Goal: Task Accomplishment & Management: Manage account settings

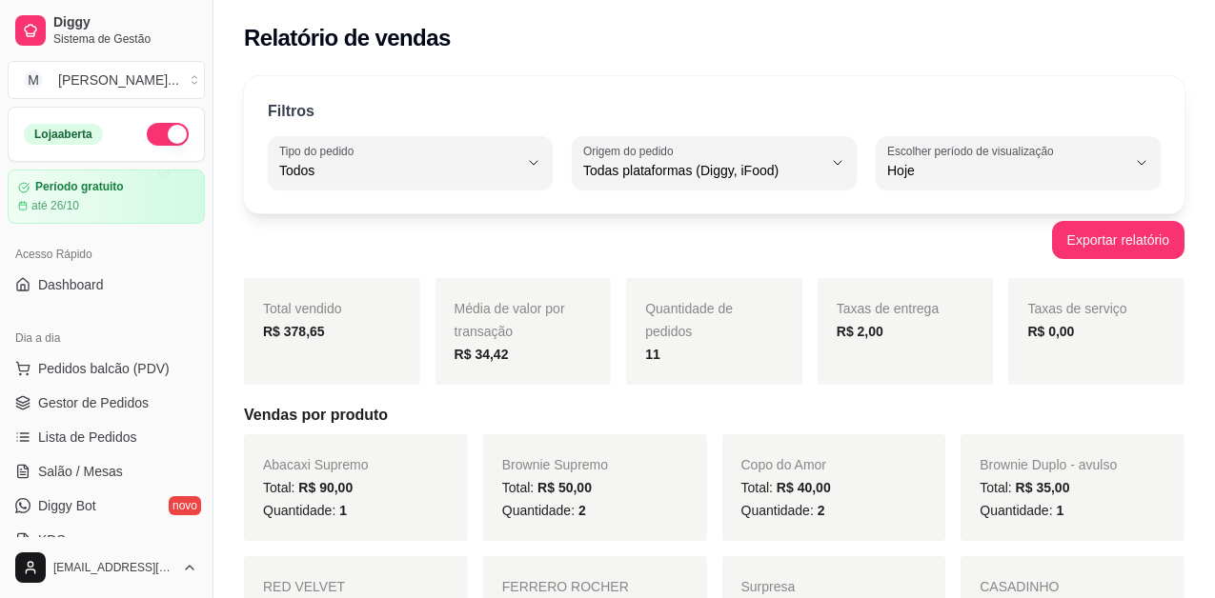
select select "ALL"
select select "0"
click at [106, 365] on span "Pedidos balcão (PDV)" at bounding box center [103, 368] width 131 height 19
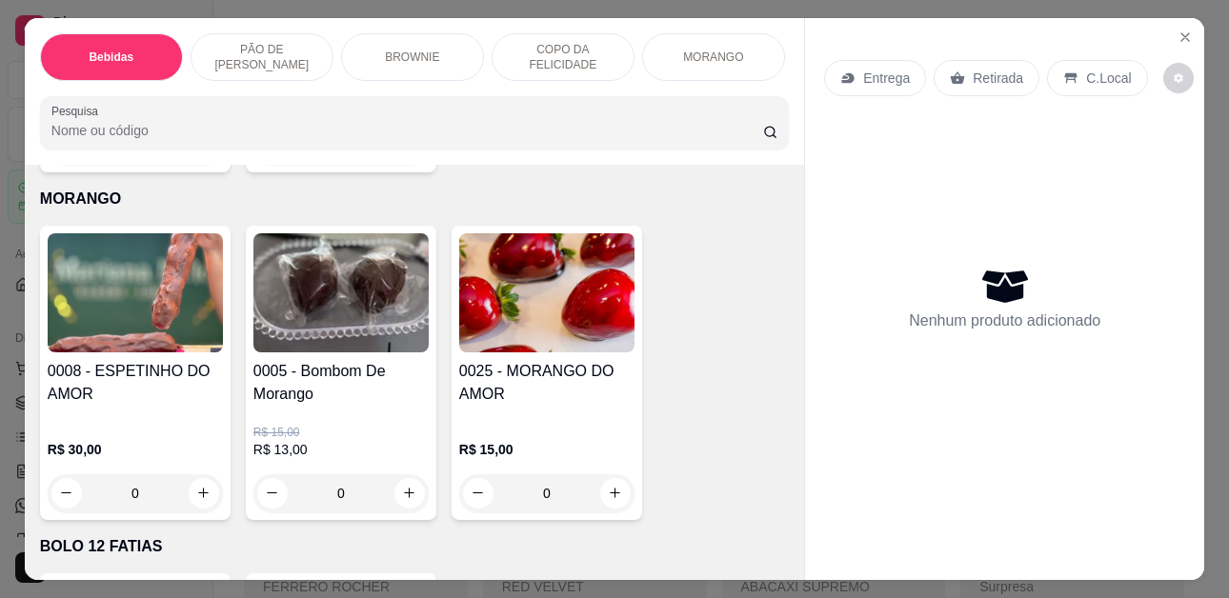
scroll to position [3906, 0]
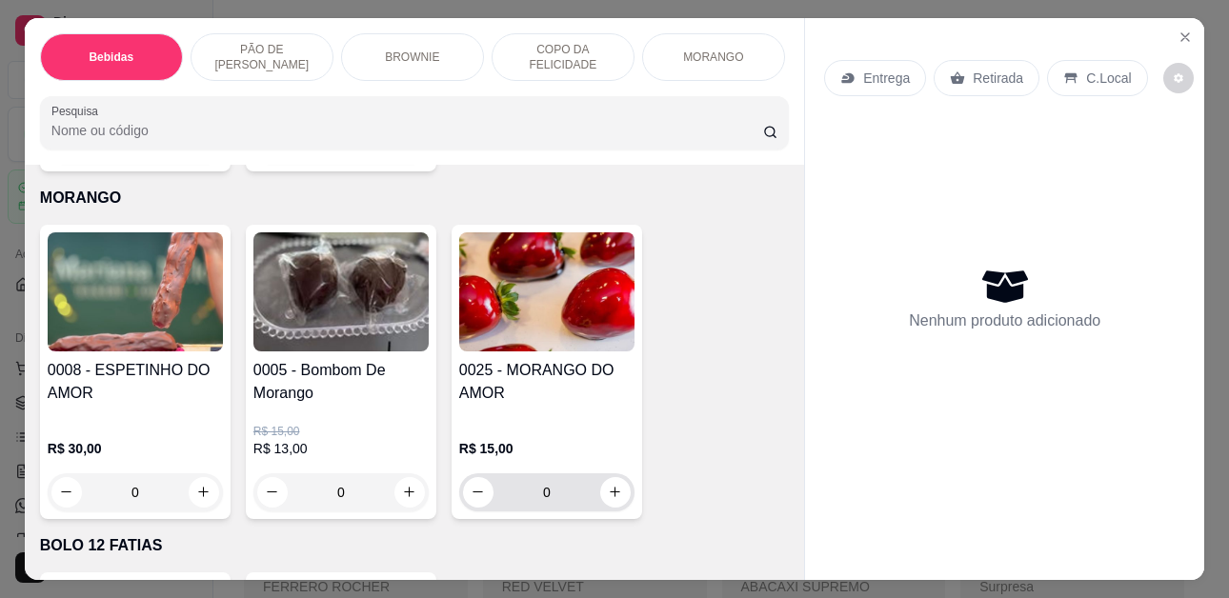
click at [607, 485] on button "increase-product-quantity" at bounding box center [615, 492] width 30 height 30
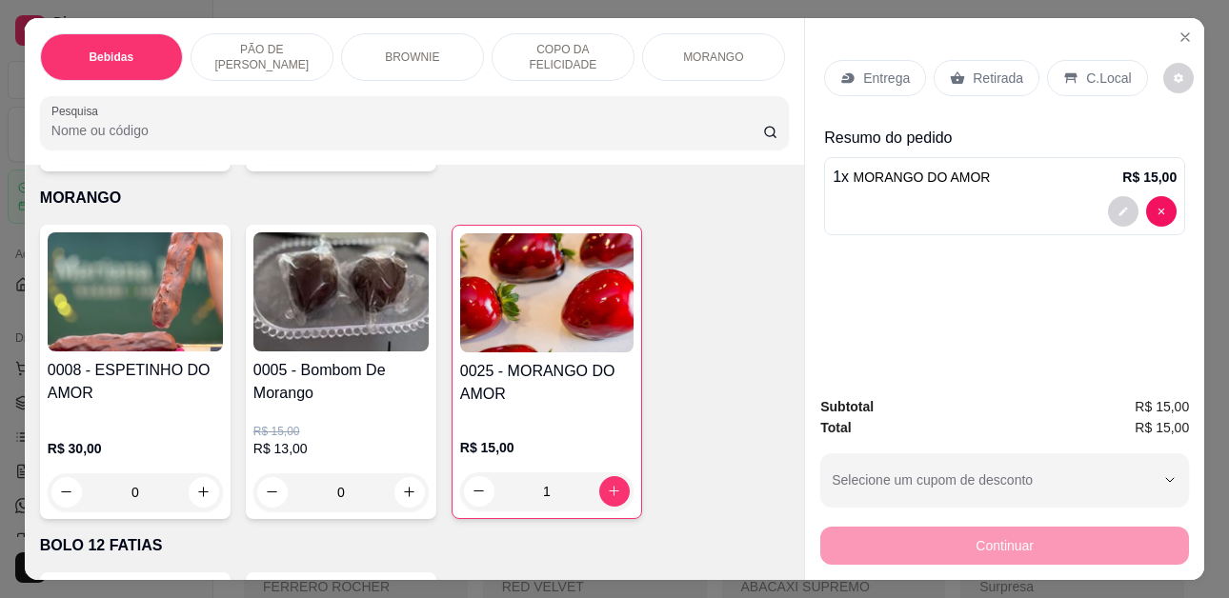
type input "1"
click at [996, 69] on p "Retirada" at bounding box center [998, 78] width 50 height 19
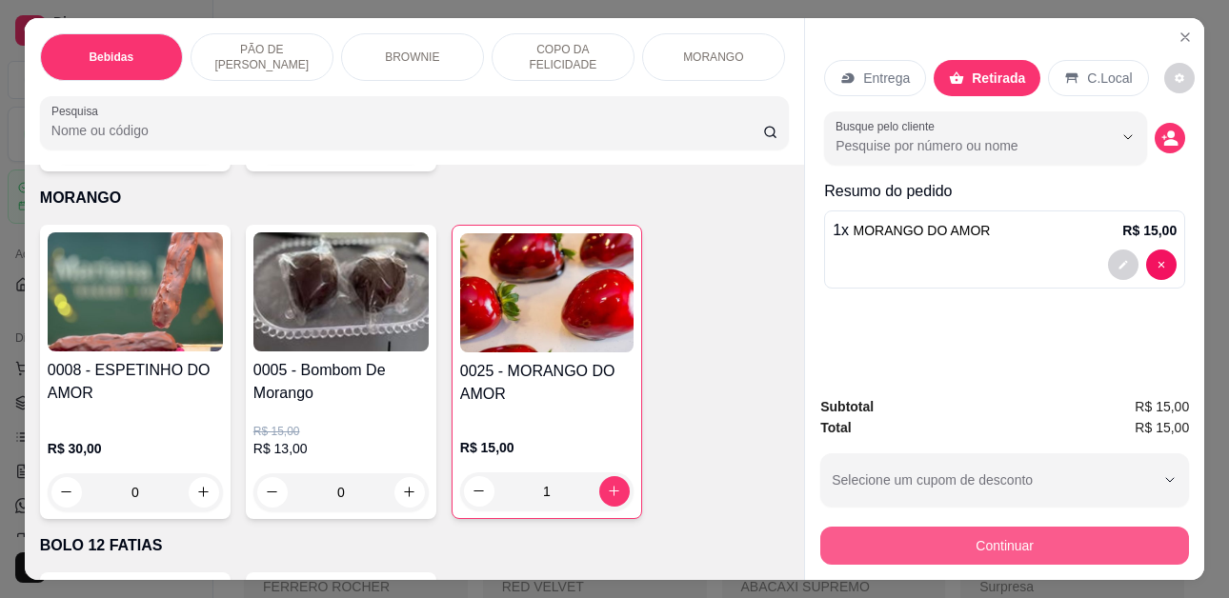
click at [994, 539] on button "Continuar" at bounding box center [1004, 546] width 369 height 38
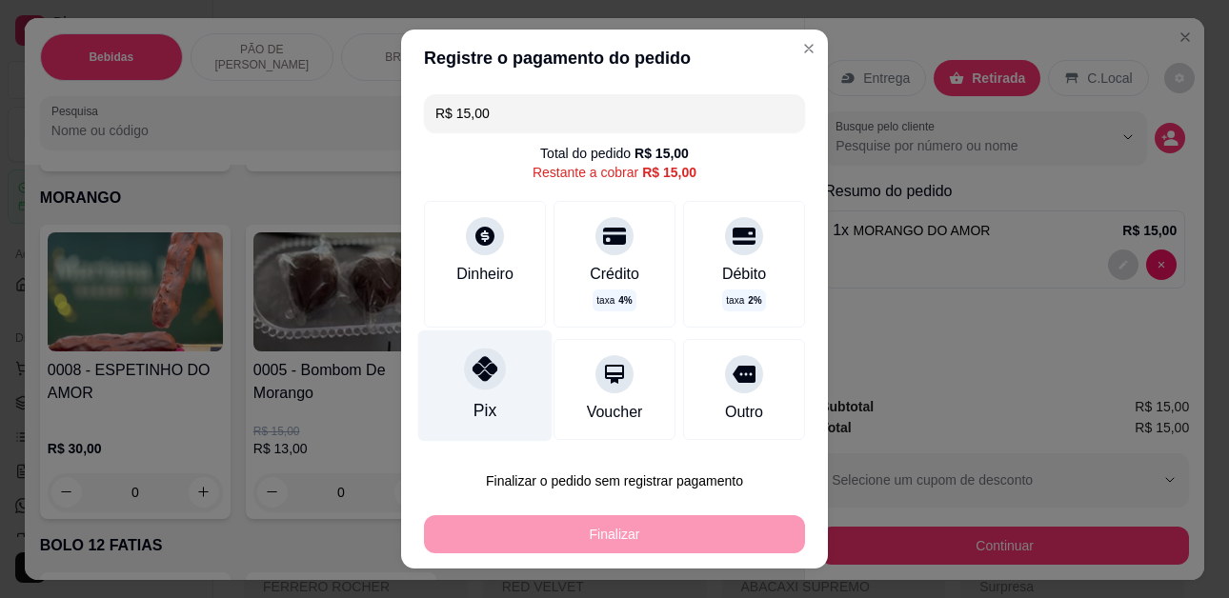
click at [472, 386] on div at bounding box center [485, 370] width 42 height 42
type input "R$ 0,00"
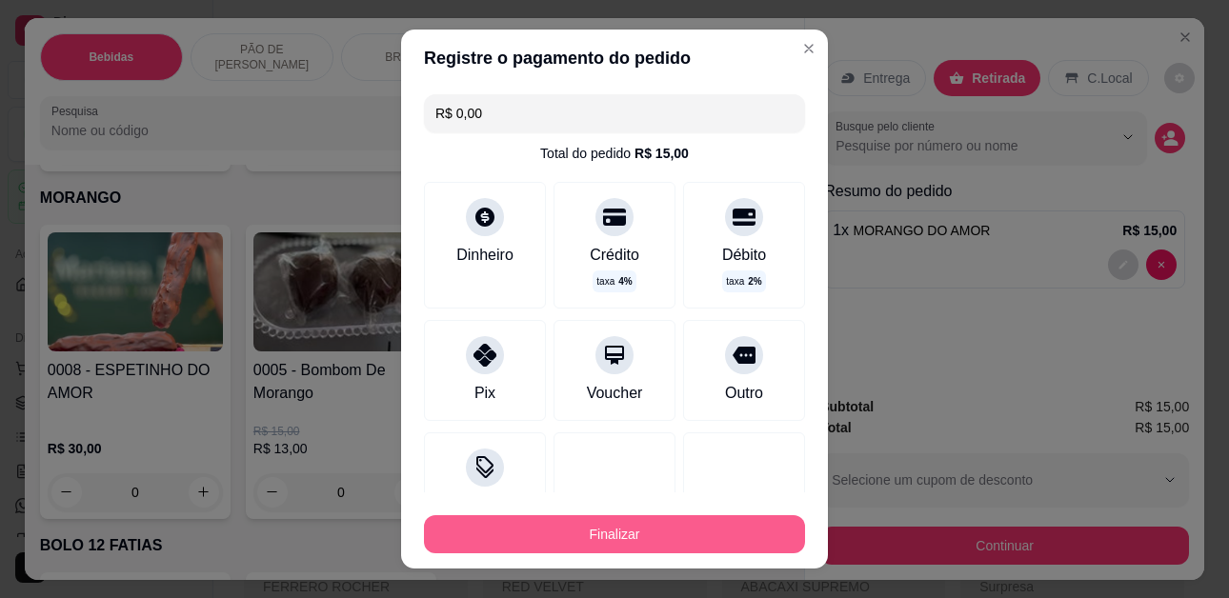
click at [506, 533] on button "Finalizar" at bounding box center [614, 534] width 381 height 38
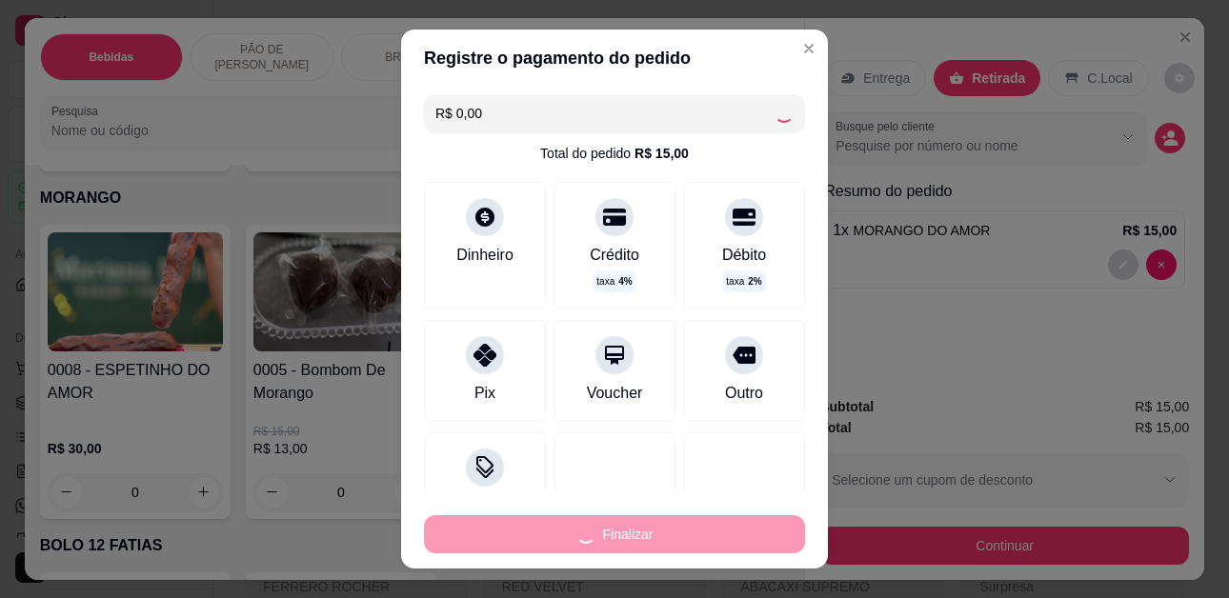
type input "0"
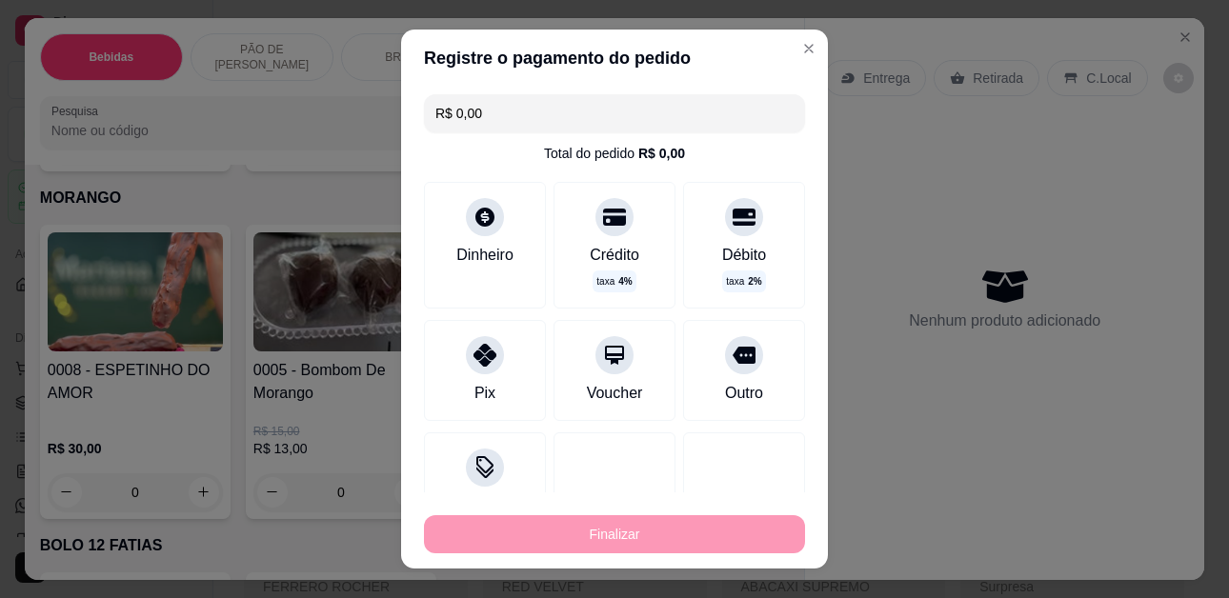
type input "-R$ 15,00"
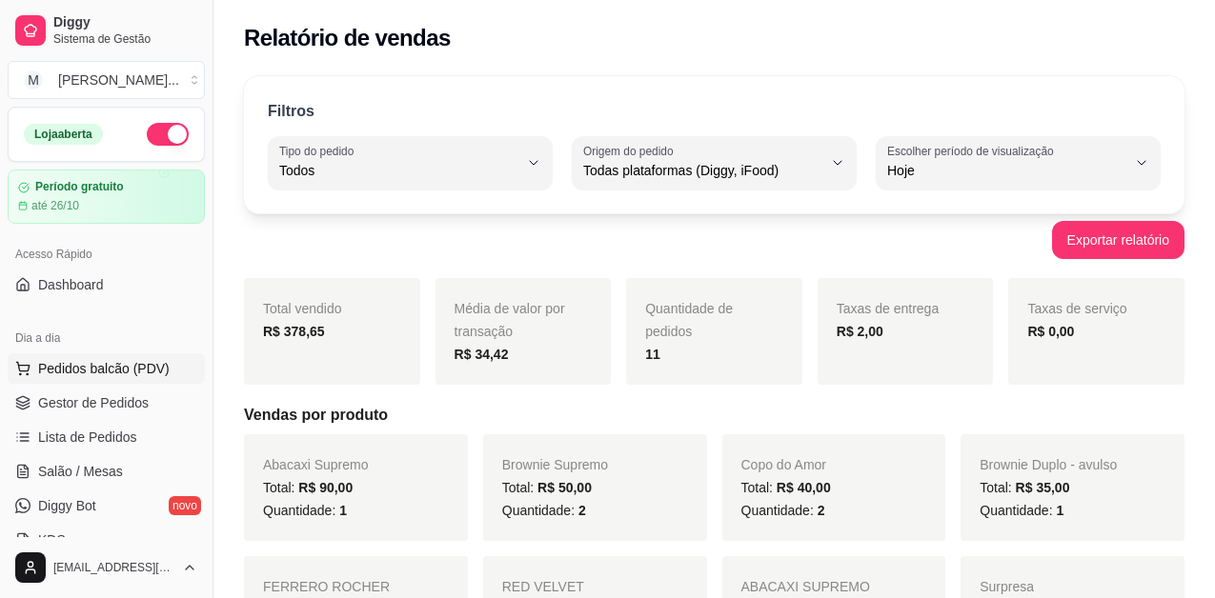
click at [84, 375] on span "Pedidos balcão (PDV)" at bounding box center [103, 368] width 131 height 19
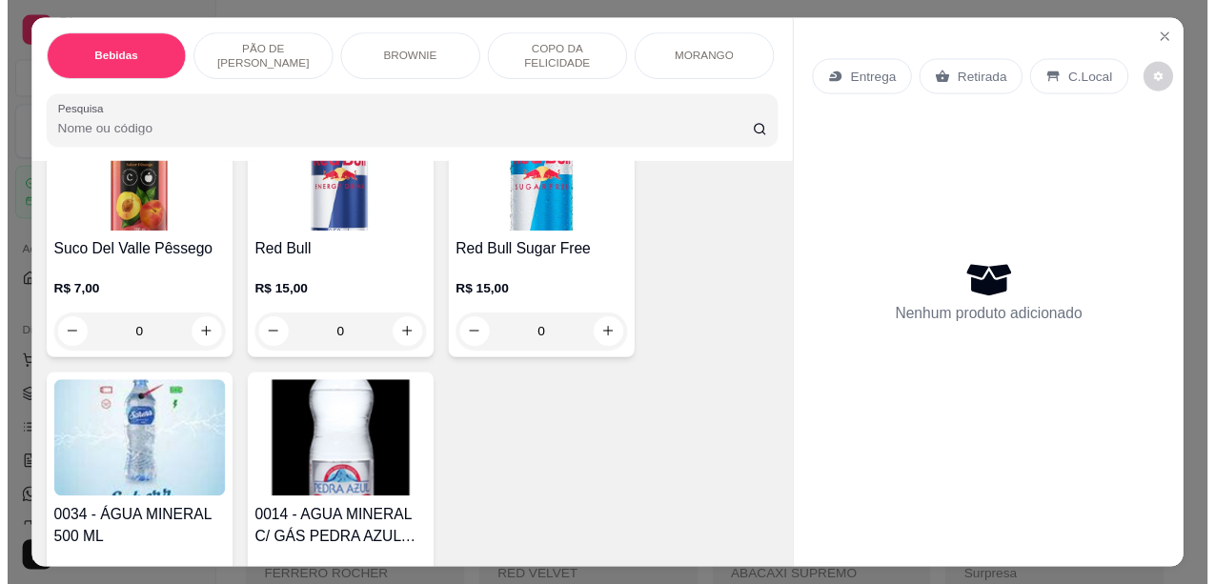
scroll to position [1429, 0]
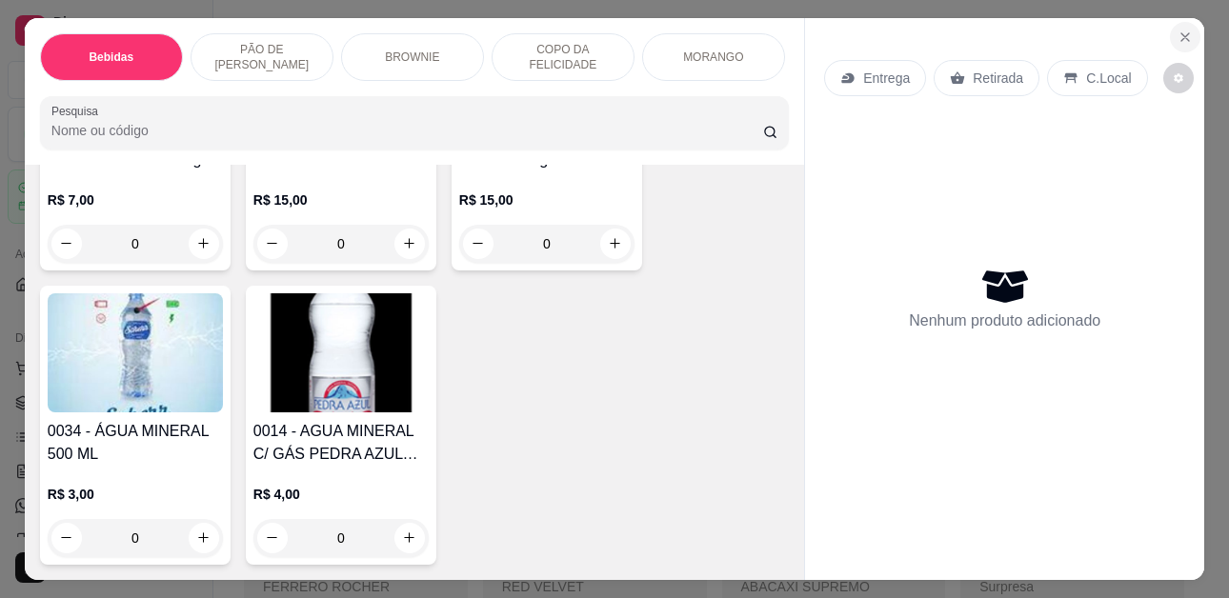
click at [1170, 34] on button "Close" at bounding box center [1185, 37] width 30 height 30
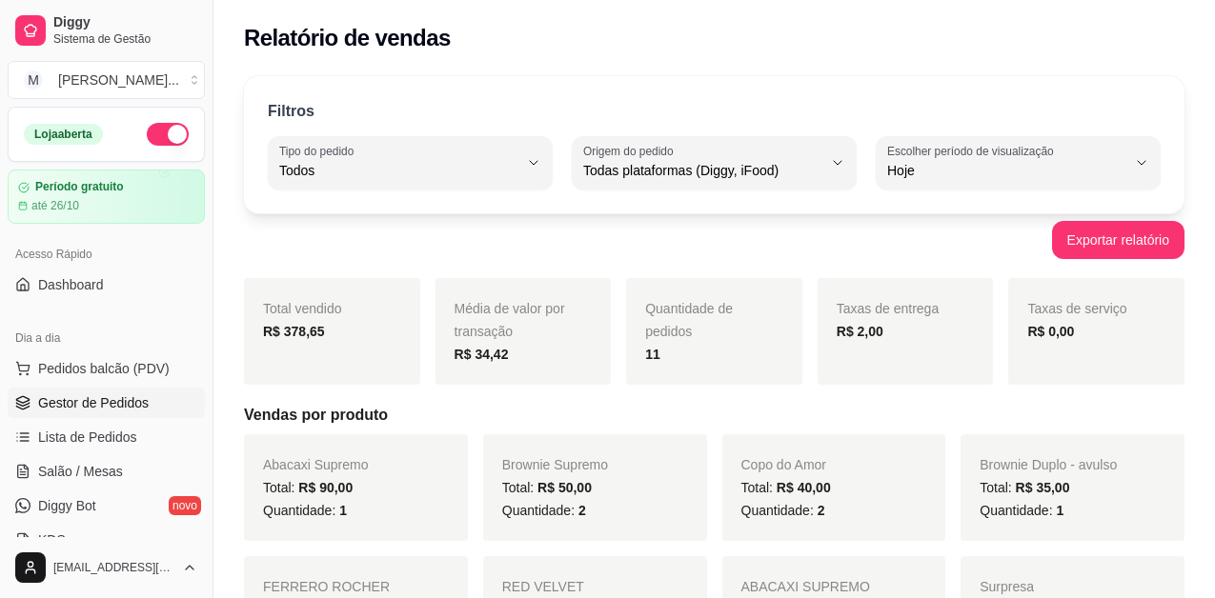
click at [124, 398] on span "Gestor de Pedidos" at bounding box center [93, 402] width 111 height 19
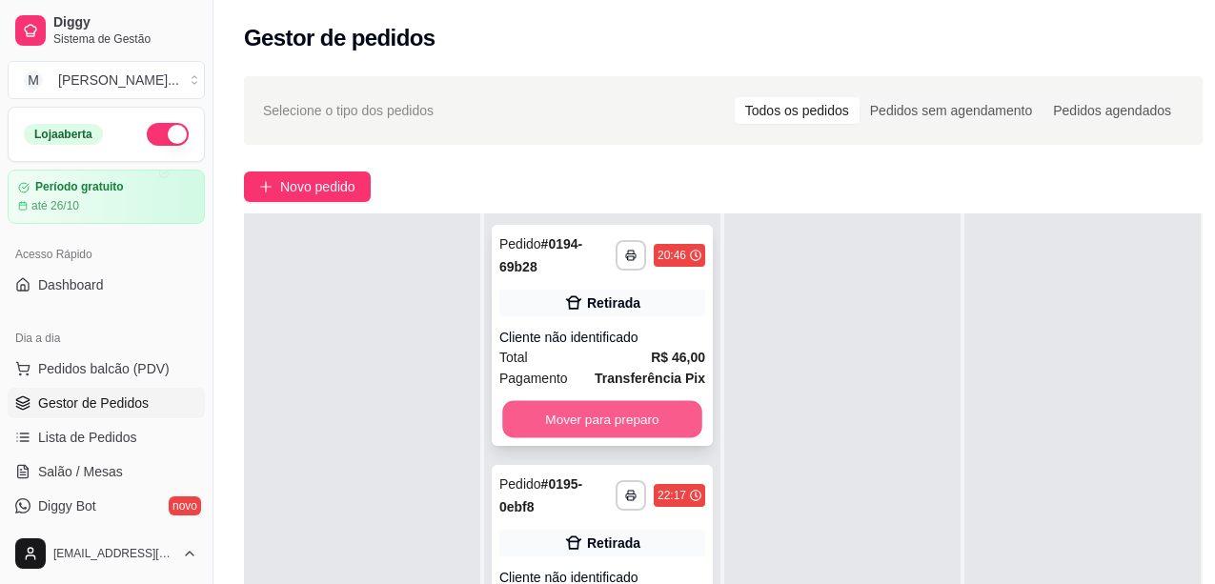
click at [601, 406] on button "Mover para preparo" at bounding box center [602, 419] width 200 height 37
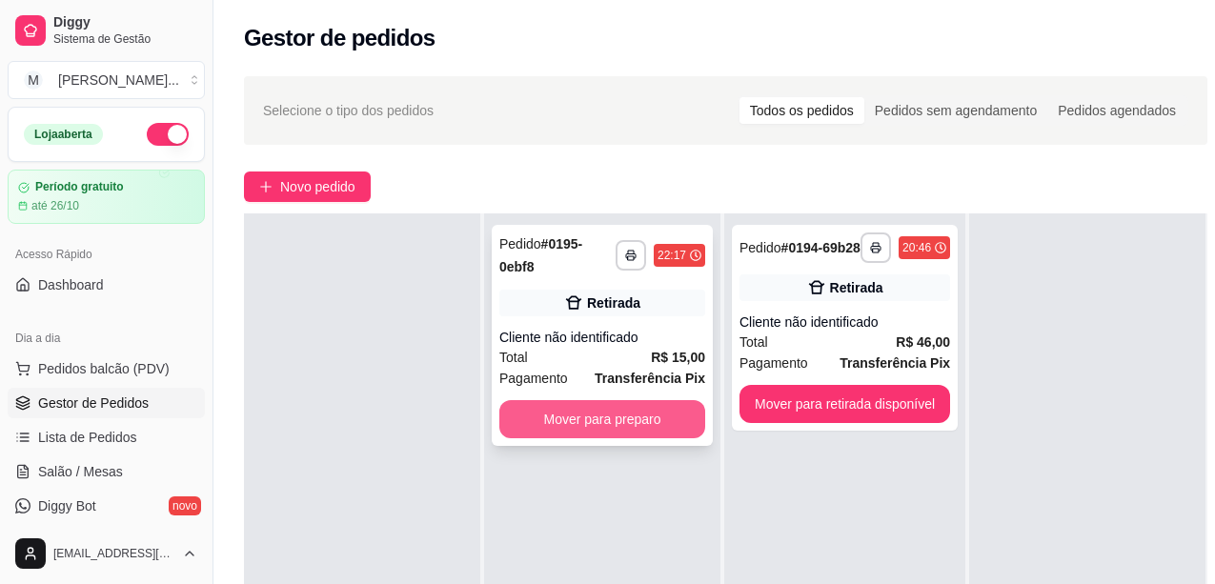
click at [583, 414] on button "Mover para preparo" at bounding box center [602, 419] width 206 height 38
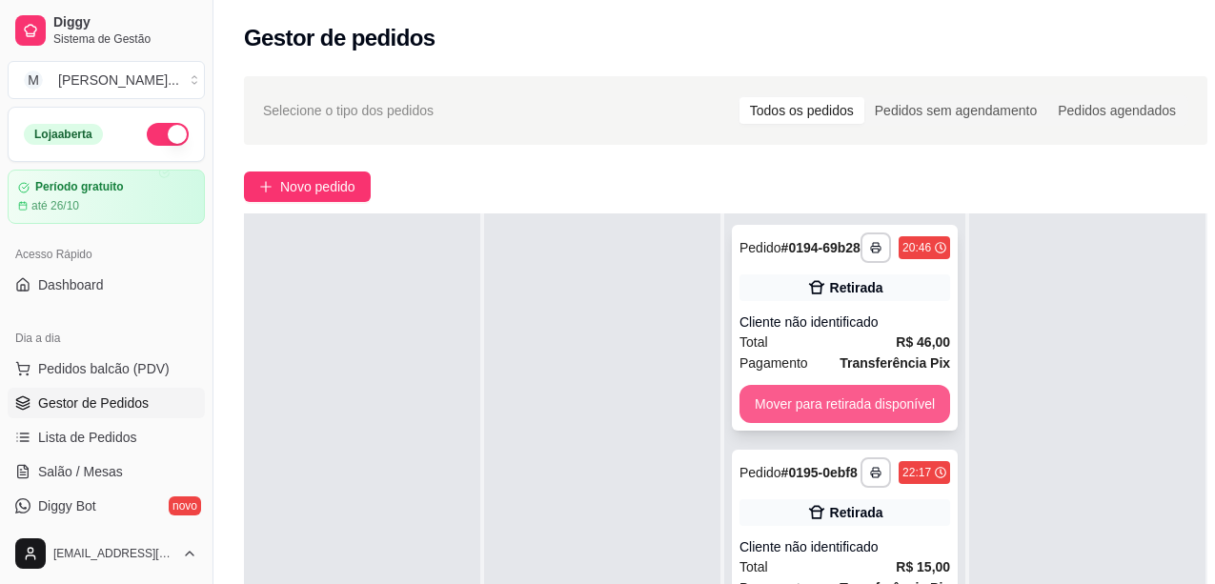
click at [764, 415] on button "Mover para retirada disponível" at bounding box center [844, 404] width 211 height 38
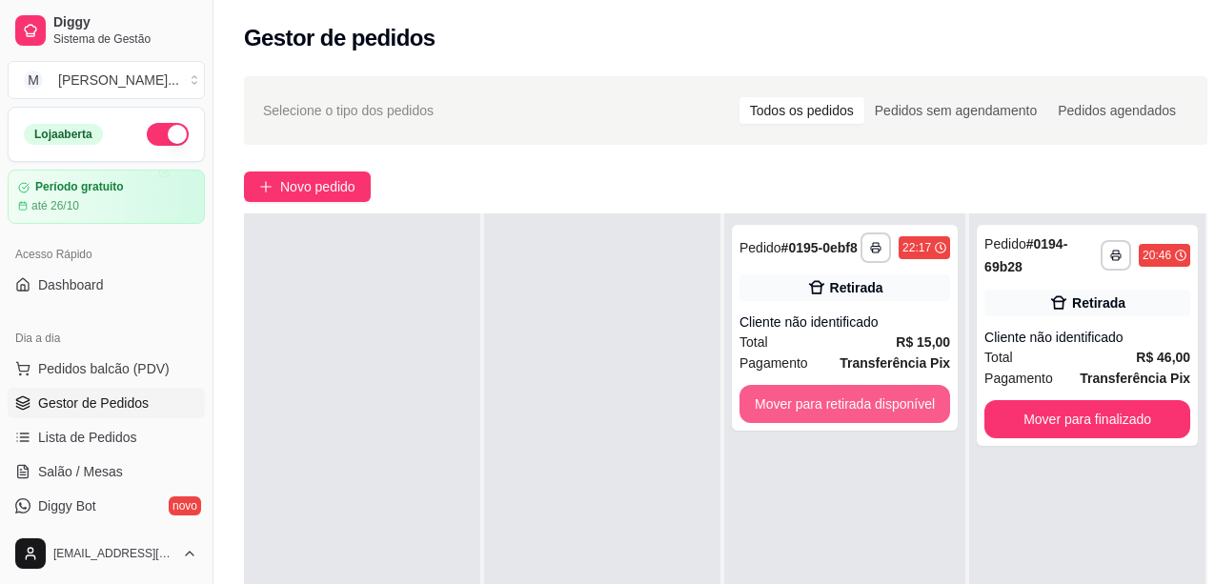
click at [764, 415] on button "Mover para retirada disponível" at bounding box center [844, 404] width 211 height 38
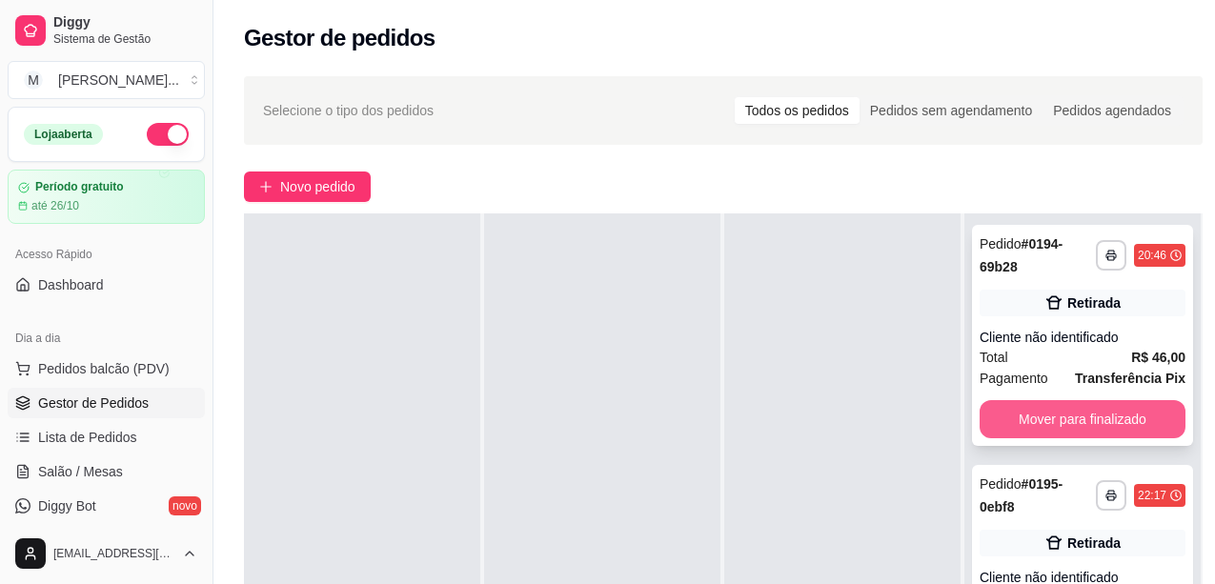
click at [1019, 424] on button "Mover para finalizado" at bounding box center [1082, 419] width 206 height 38
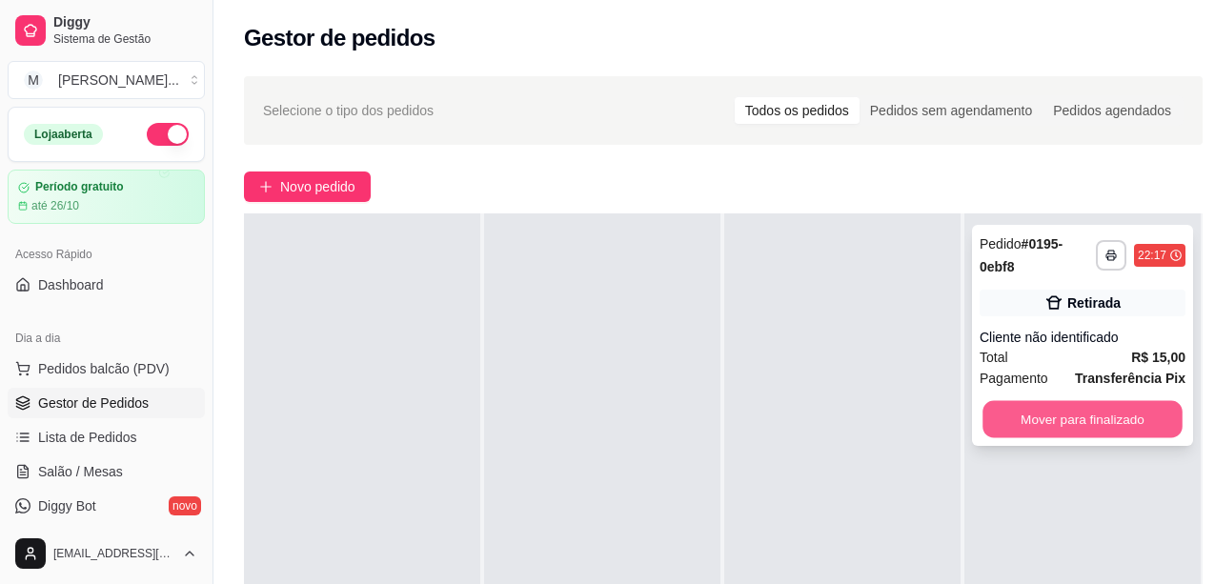
click at [988, 421] on button "Mover para finalizado" at bounding box center [1082, 419] width 200 height 37
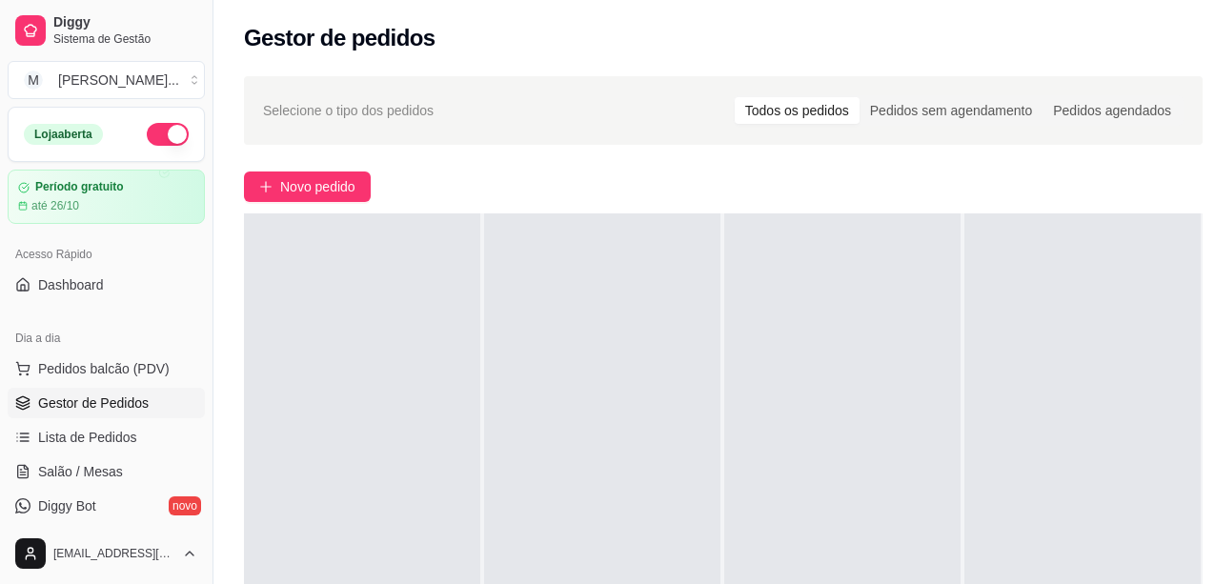
click at [1116, 312] on div at bounding box center [1082, 505] width 236 height 584
